Goal: Transaction & Acquisition: Purchase product/service

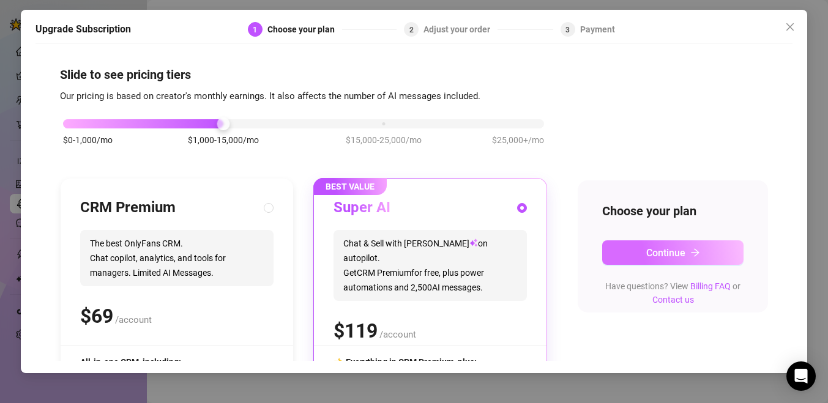
click at [716, 242] on button "Continue" at bounding box center [672, 252] width 141 height 24
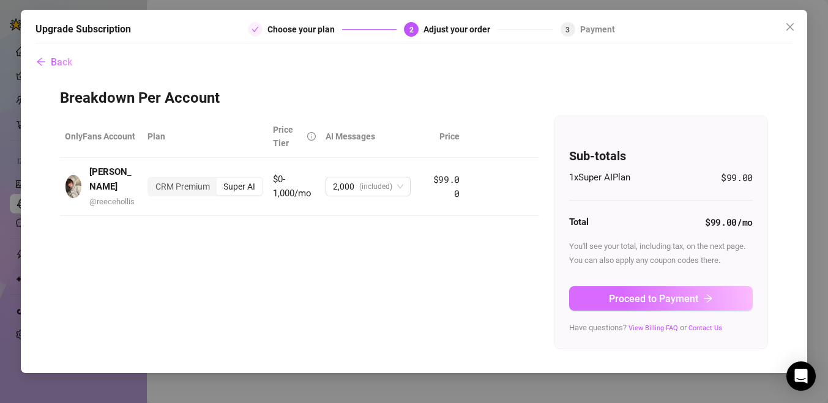
click at [698, 295] on button "Proceed to Payment" at bounding box center [661, 298] width 184 height 24
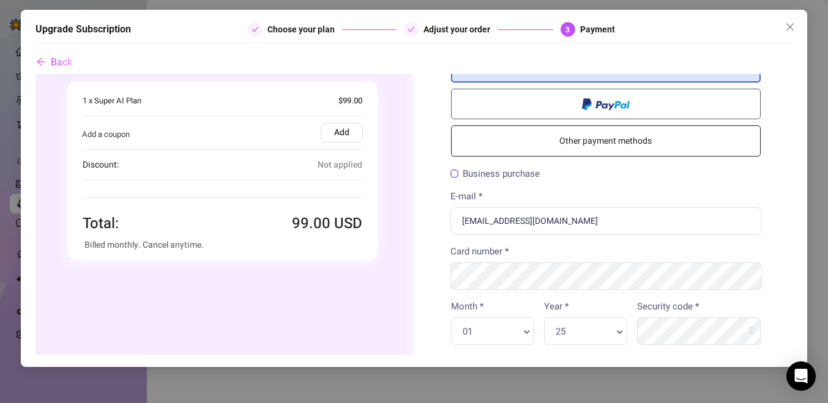
scroll to position [47, 0]
click at [587, 102] on span at bounding box center [605, 102] width 48 height 14
click at [35, 74] on input "radio" at bounding box center [35, 74] width 0 height 0
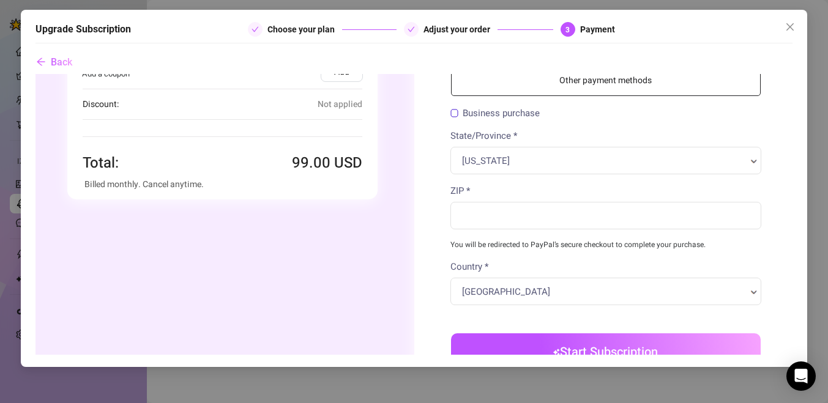
scroll to position [0, 0]
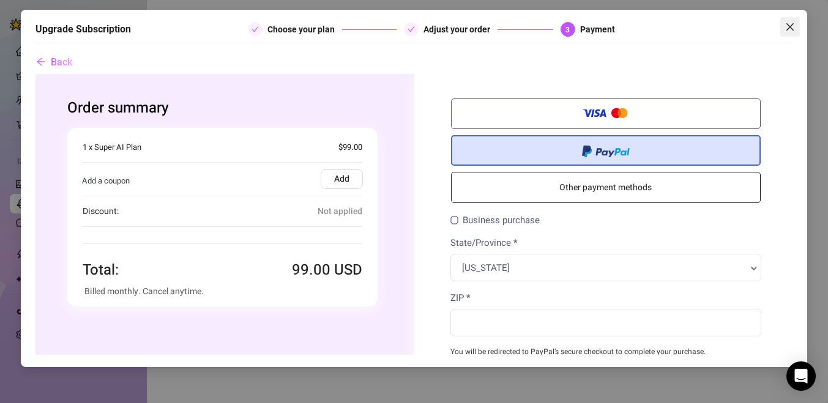
click at [784, 32] on button "Close" at bounding box center [790, 27] width 20 height 20
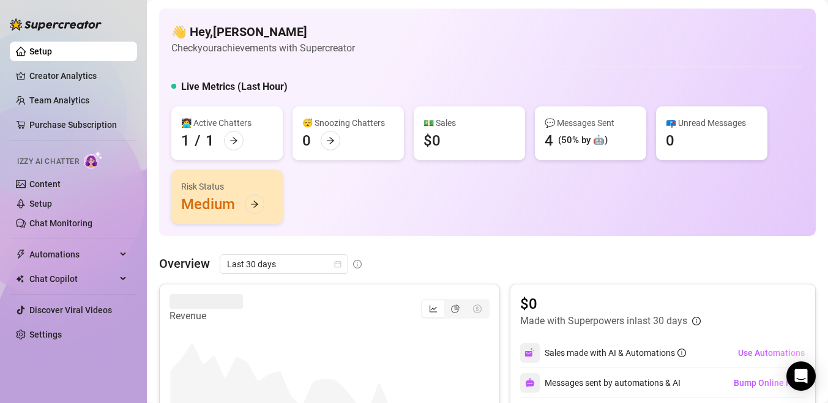
click at [243, 147] on div "👩‍💻 Active Chatters 1 / 1" at bounding box center [226, 133] width 111 height 54
click at [240, 147] on div at bounding box center [234, 141] width 20 height 20
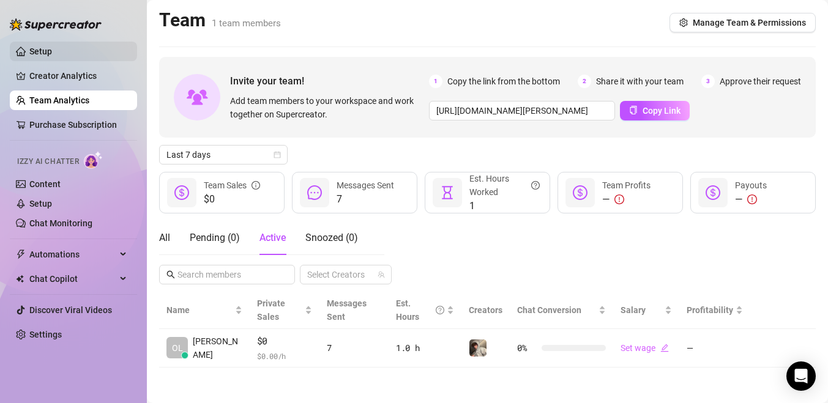
click at [36, 55] on link "Setup" at bounding box center [40, 51] width 23 height 10
